Goal: Task Accomplishment & Management: Use online tool/utility

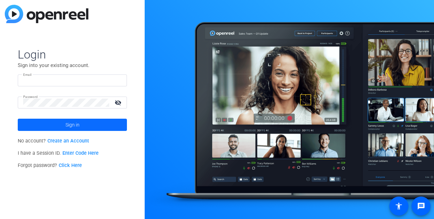
type input "tori.esquivel@foley.com"
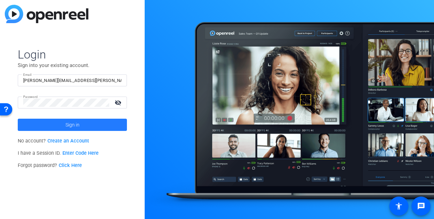
click at [98, 124] on span at bounding box center [72, 125] width 109 height 16
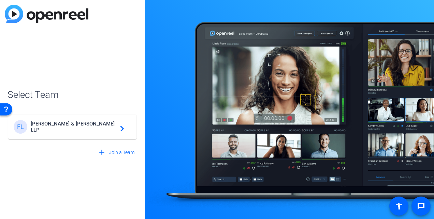
click at [87, 126] on span "Foley & Lardner LLP" at bounding box center [73, 127] width 85 height 12
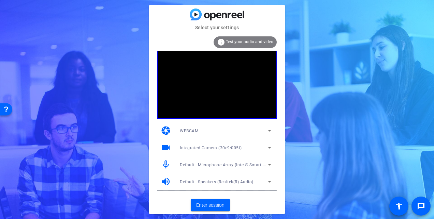
click at [269, 149] on icon at bounding box center [269, 148] width 8 height 8
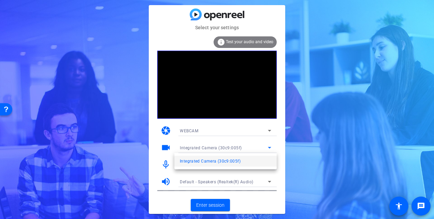
click at [269, 133] on div at bounding box center [217, 109] width 434 height 219
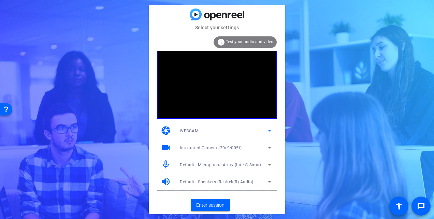
click at [269, 131] on icon at bounding box center [269, 131] width 3 height 2
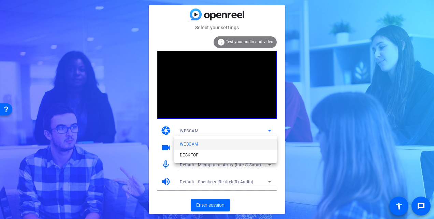
click at [305, 77] on div at bounding box center [217, 109] width 434 height 219
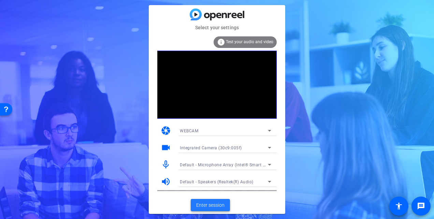
click at [213, 202] on span "Enter session" at bounding box center [210, 205] width 28 height 7
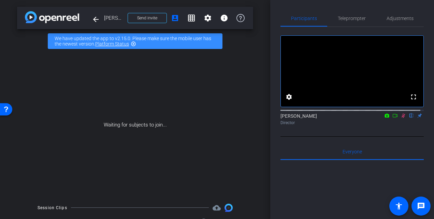
click at [392, 118] on icon at bounding box center [394, 115] width 5 height 5
click at [95, 20] on mat-icon "arrow_back" at bounding box center [96, 19] width 8 height 8
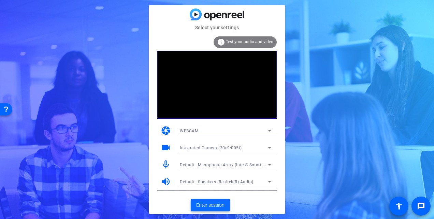
click at [204, 205] on span "Enter session" at bounding box center [210, 205] width 28 height 7
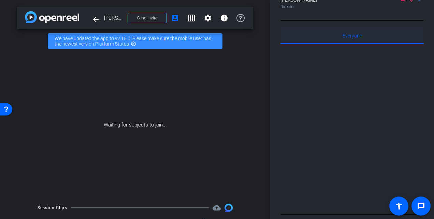
scroll to position [136, 0]
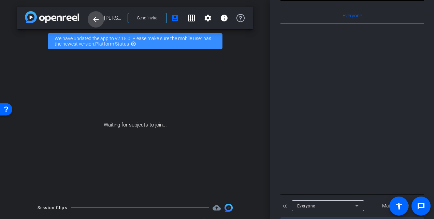
click at [94, 20] on mat-icon "arrow_back" at bounding box center [96, 19] width 8 height 8
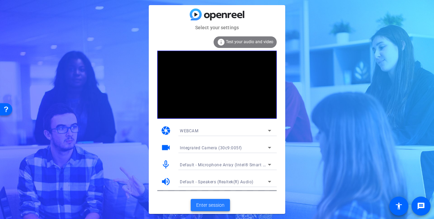
click at [208, 206] on span "Enter session" at bounding box center [210, 205] width 28 height 7
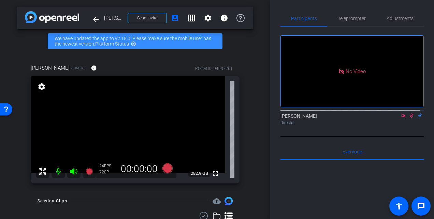
click at [409, 118] on icon at bounding box center [411, 116] width 4 height 4
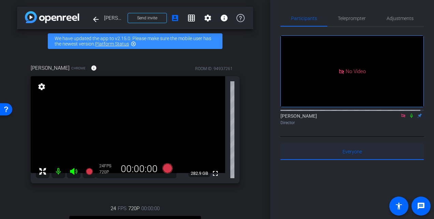
click at [348, 154] on span "Everyone 0" at bounding box center [351, 152] width 19 height 5
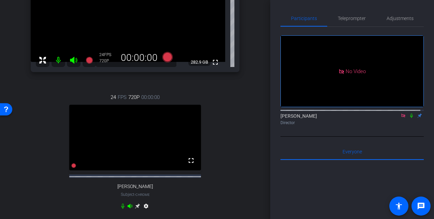
scroll to position [136, 0]
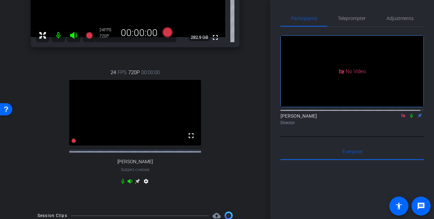
click at [144, 187] on mat-icon "settings" at bounding box center [146, 183] width 8 height 8
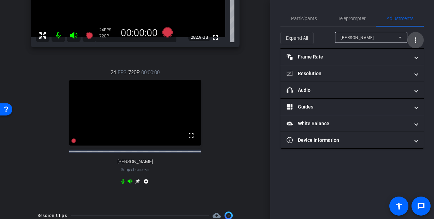
click at [414, 43] on mat-icon "more_vert" at bounding box center [415, 40] width 8 height 8
click at [416, 41] on div at bounding box center [217, 109] width 434 height 219
click at [304, 17] on span "Participants" at bounding box center [304, 18] width 26 height 5
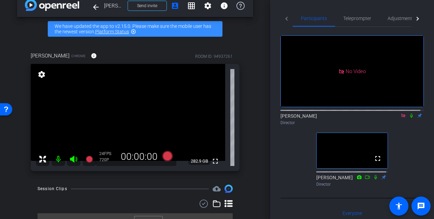
scroll to position [0, 0]
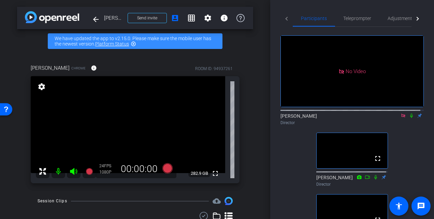
click at [408, 113] on icon at bounding box center [410, 115] width 5 height 5
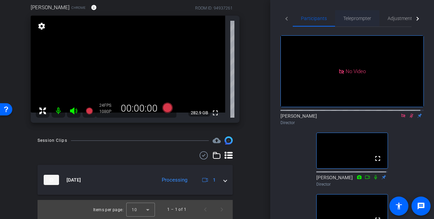
click at [350, 17] on span "Teleprompter" at bounding box center [357, 18] width 28 height 5
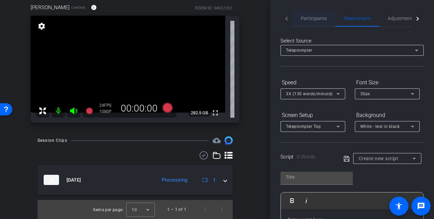
click at [314, 18] on span "Participants" at bounding box center [314, 18] width 26 height 5
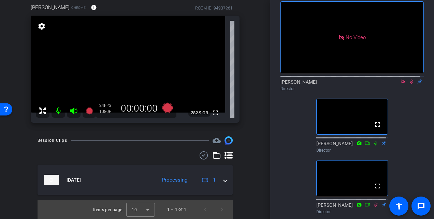
scroll to position [34, 0]
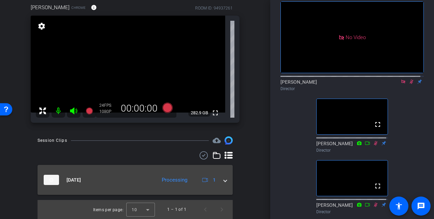
click at [224, 181] on span at bounding box center [225, 180] width 3 height 7
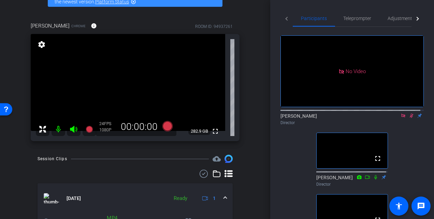
scroll to position [50, 0]
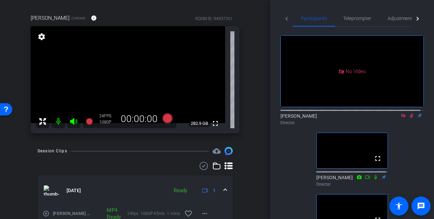
click at [409, 114] on icon at bounding box center [411, 116] width 4 height 4
click at [410, 114] on icon at bounding box center [411, 116] width 3 height 4
click at [400, 22] on span "Adjustments" at bounding box center [400, 18] width 27 height 16
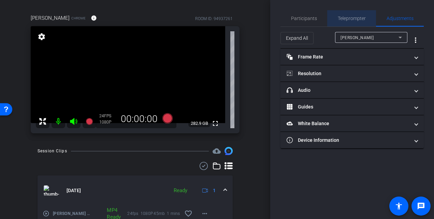
click at [354, 19] on span "Teleprompter" at bounding box center [351, 18] width 28 height 5
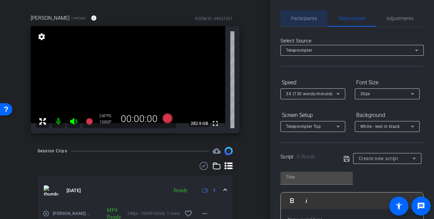
click at [306, 18] on span "Participants" at bounding box center [304, 18] width 26 height 5
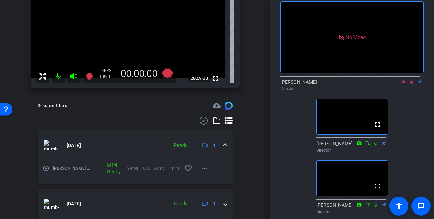
scroll to position [85, 0]
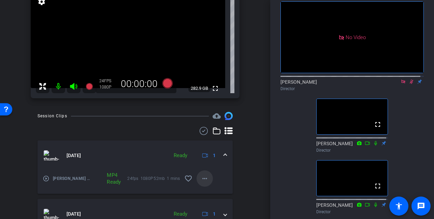
click at [204, 179] on mat-icon "more_horiz" at bounding box center [204, 179] width 8 height 8
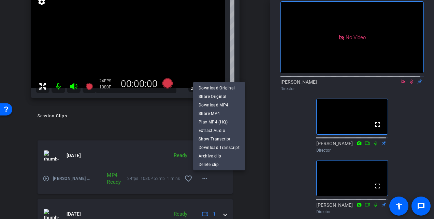
click at [254, 124] on div at bounding box center [217, 109] width 434 height 219
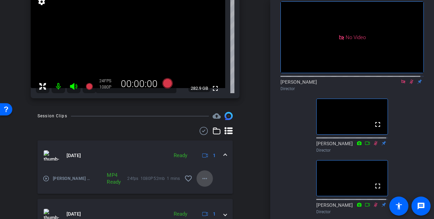
click at [200, 179] on mat-icon "more_horiz" at bounding box center [204, 179] width 8 height 8
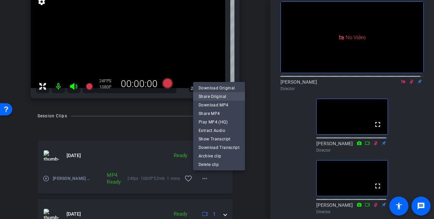
click at [221, 97] on span "Share Original" at bounding box center [218, 97] width 41 height 8
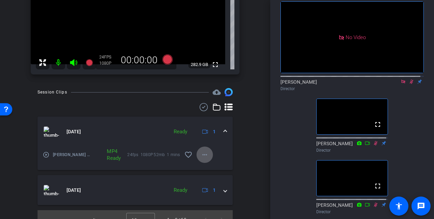
scroll to position [119, 0]
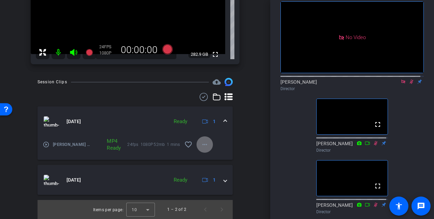
click at [200, 146] on mat-icon "more_horiz" at bounding box center [204, 145] width 8 height 8
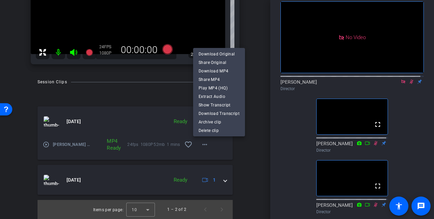
click at [242, 160] on div at bounding box center [217, 109] width 434 height 219
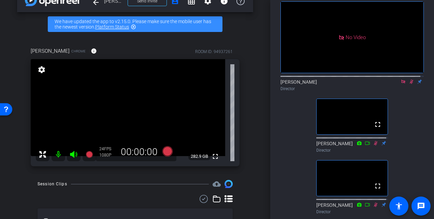
scroll to position [0, 0]
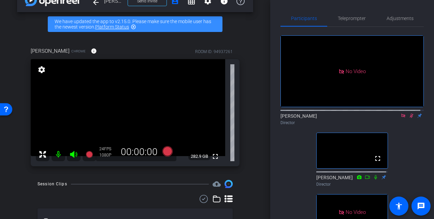
click at [400, 113] on icon at bounding box center [402, 115] width 5 height 5
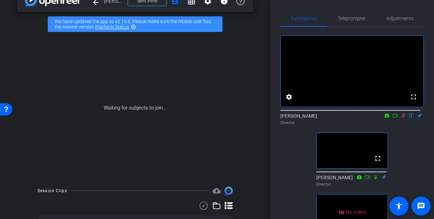
click at [392, 118] on icon at bounding box center [394, 115] width 5 height 5
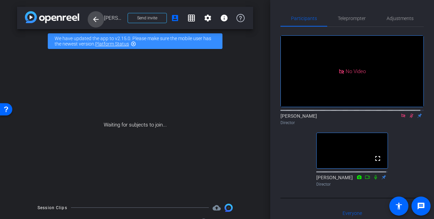
click at [95, 18] on mat-icon "arrow_back" at bounding box center [96, 19] width 8 height 8
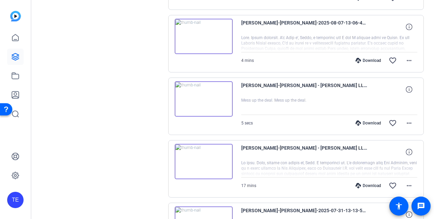
scroll to position [210, 0]
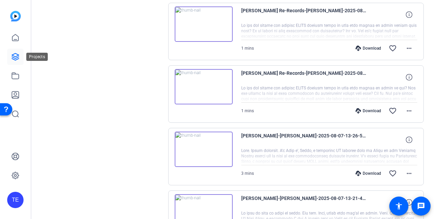
click at [19, 55] on icon at bounding box center [15, 57] width 8 height 8
